Goal: Task Accomplishment & Management: Manage account settings

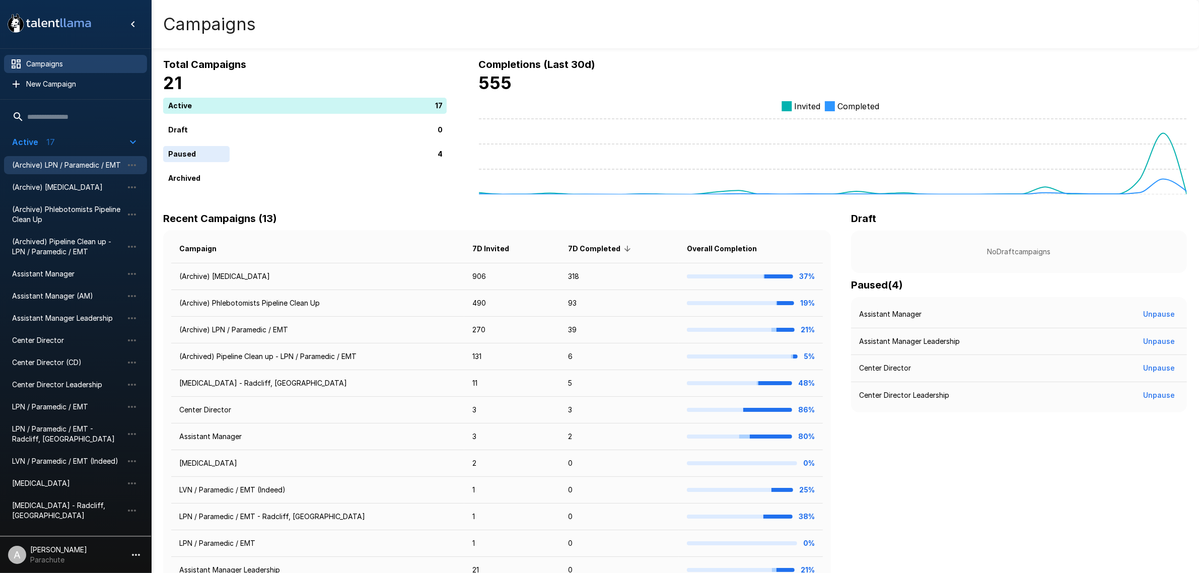
click at [67, 164] on span "(Archive) LPN / Paramedic / EMT" at bounding box center [67, 165] width 111 height 10
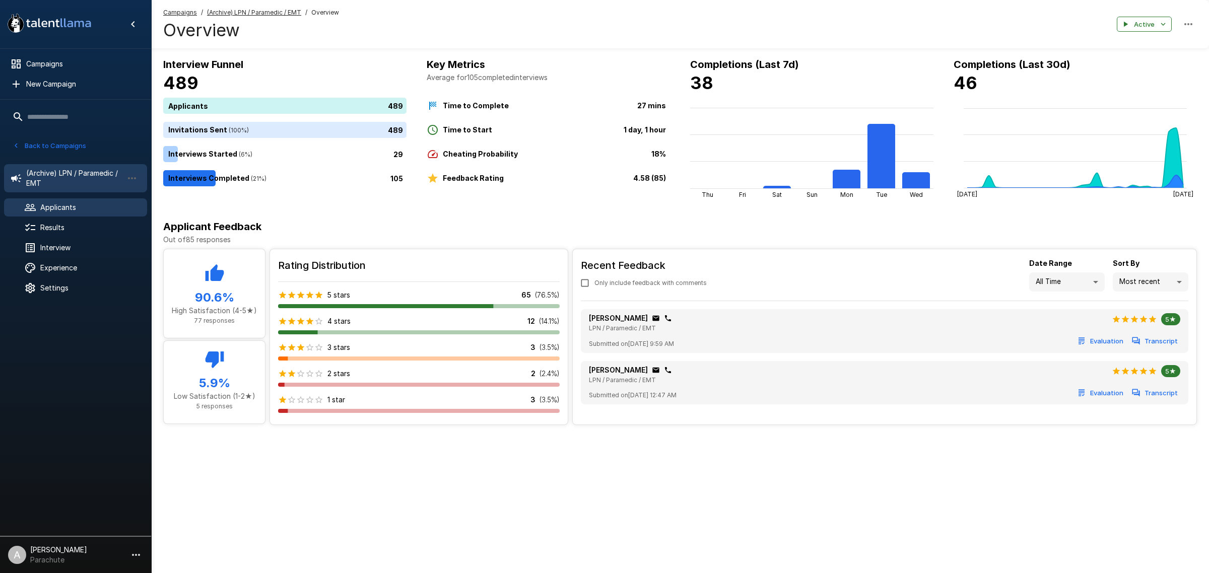
click at [74, 212] on span "Applicants" at bounding box center [89, 207] width 99 height 10
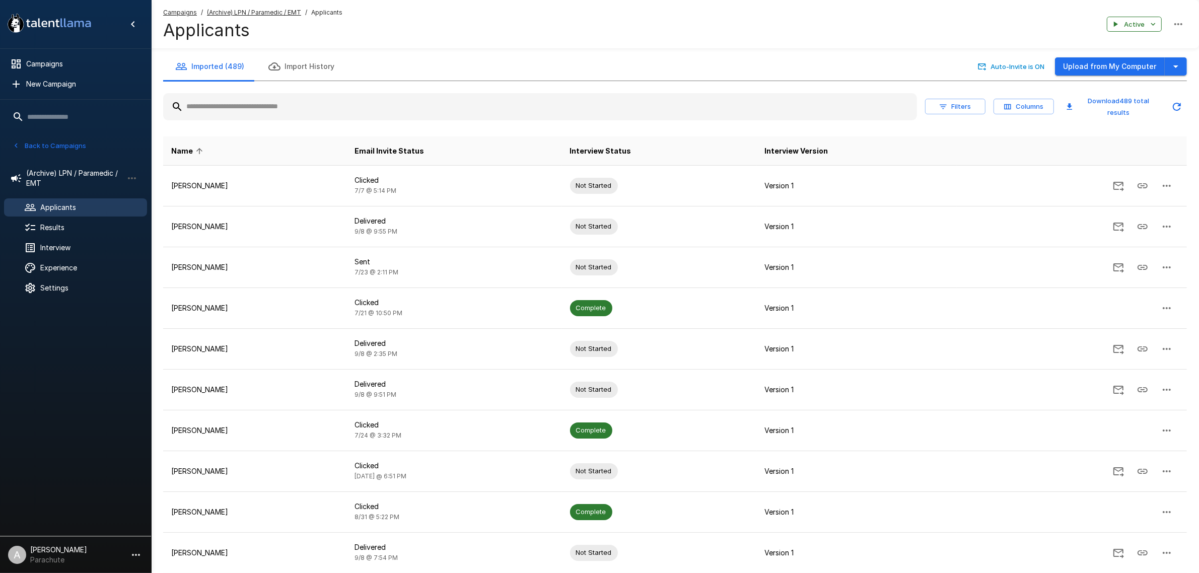
click at [308, 115] on input "text" at bounding box center [540, 107] width 754 height 18
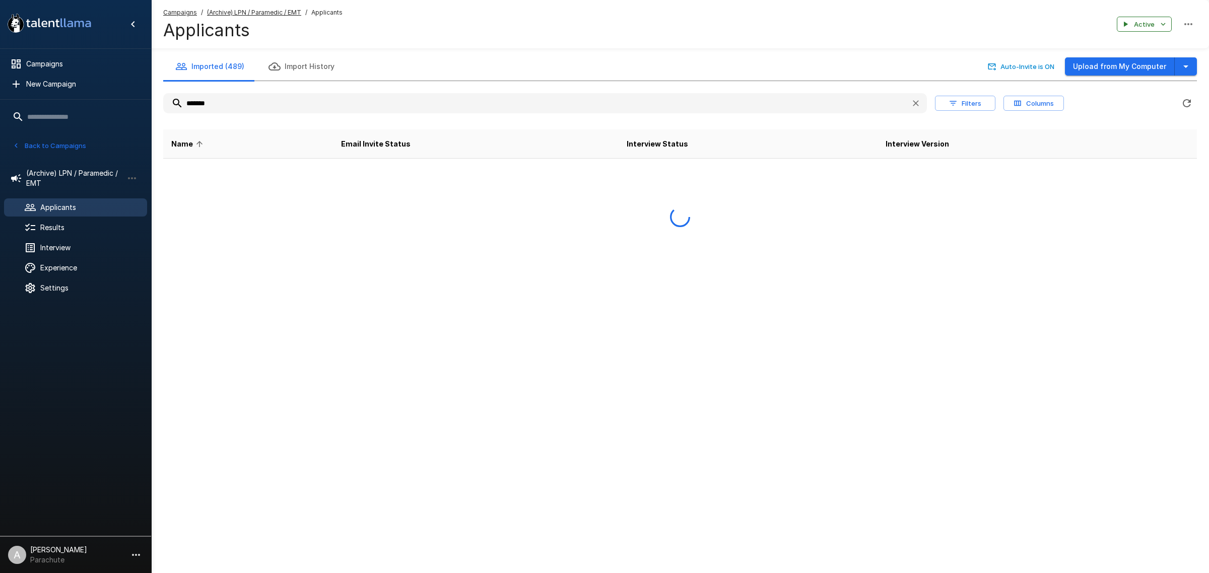
type input "*******"
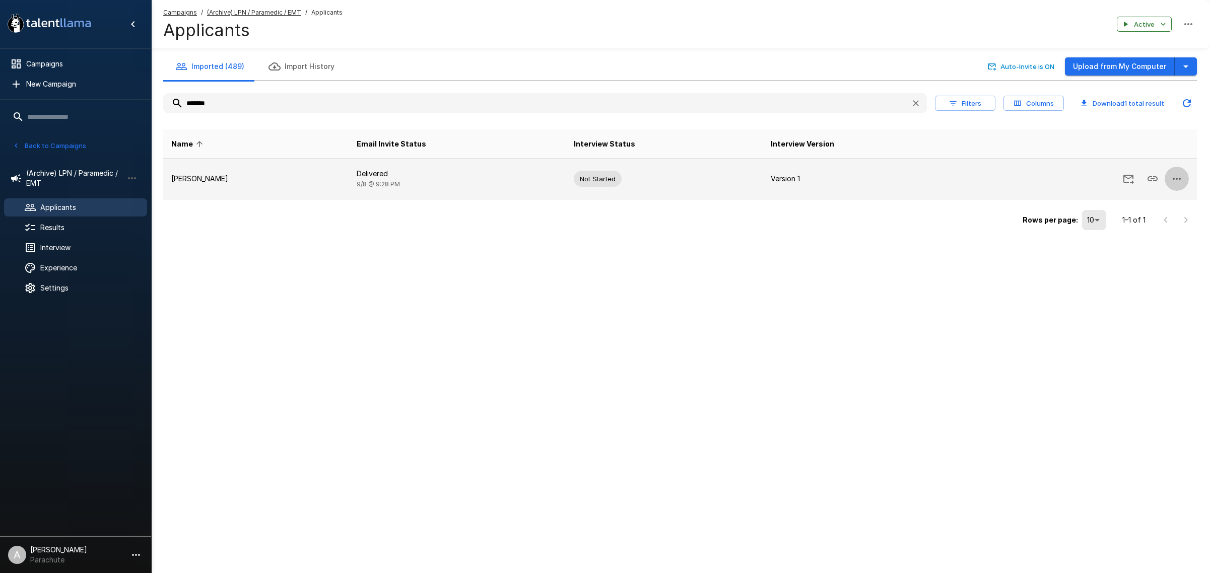
click at [1183, 179] on button "button" at bounding box center [1177, 179] width 24 height 24
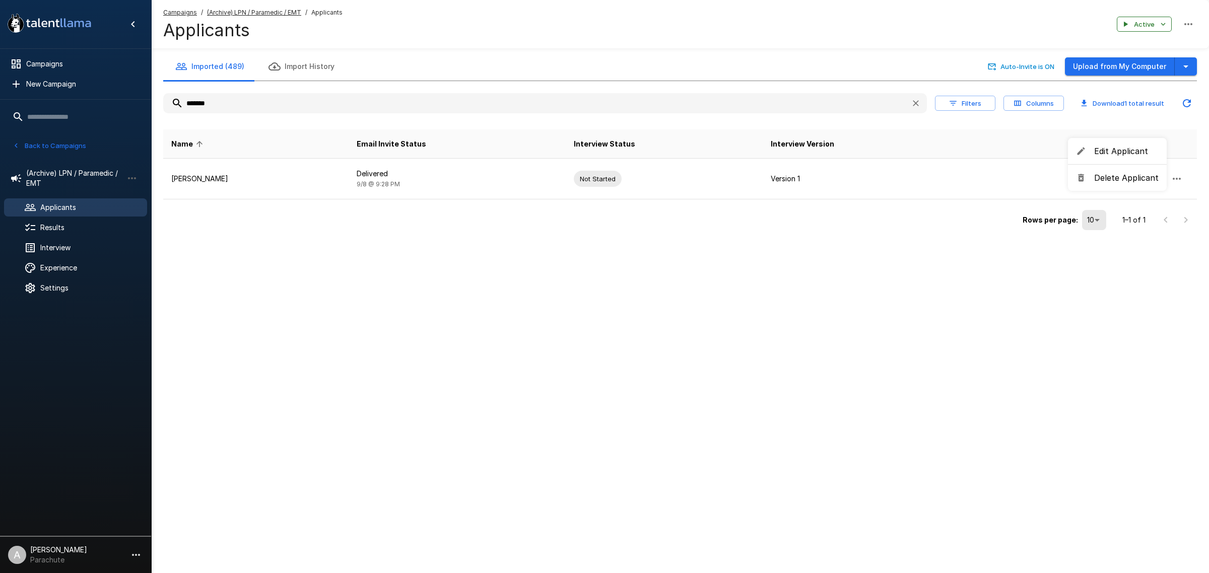
click at [1130, 179] on span "Delete Applicant" at bounding box center [1126, 178] width 64 height 12
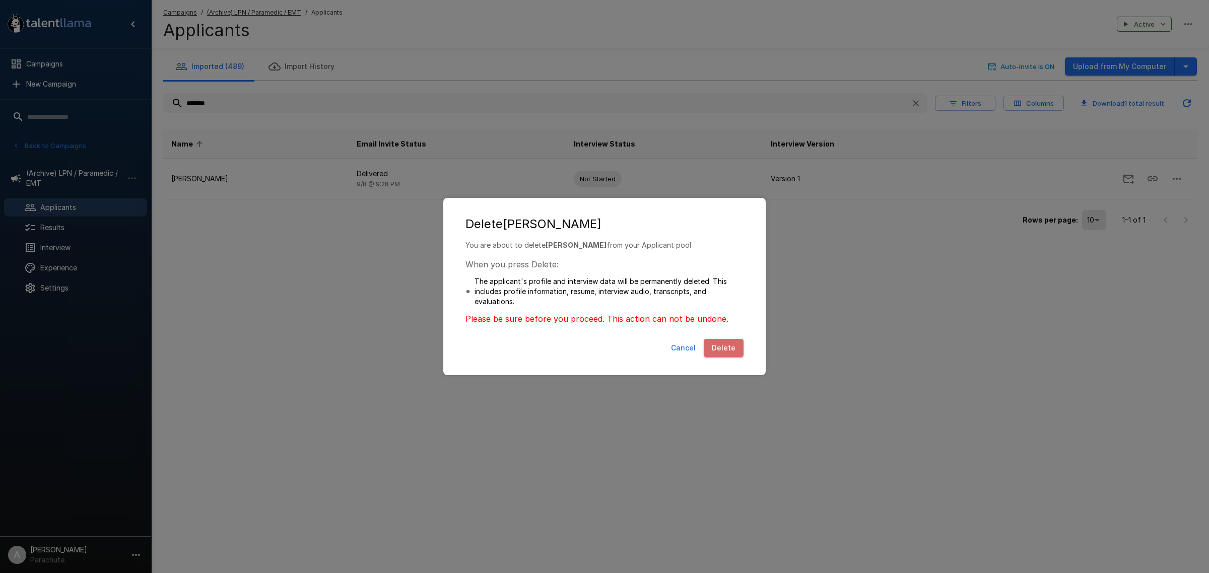
click at [729, 347] on button "Delete" at bounding box center [724, 348] width 40 height 19
